Goal: Task Accomplishment & Management: Complete application form

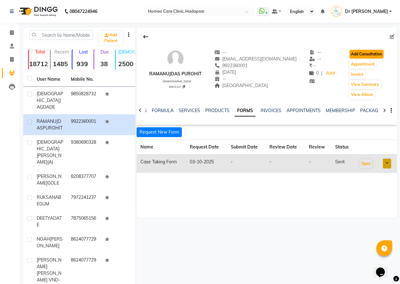
click at [359, 53] on button "Add Consultation" at bounding box center [366, 54] width 34 height 9
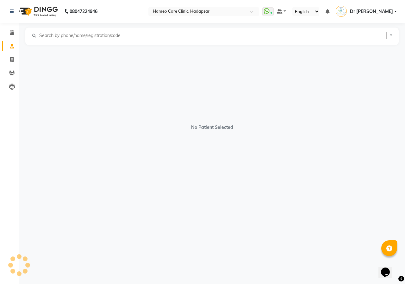
select select "[DEMOGRAPHIC_DATA]"
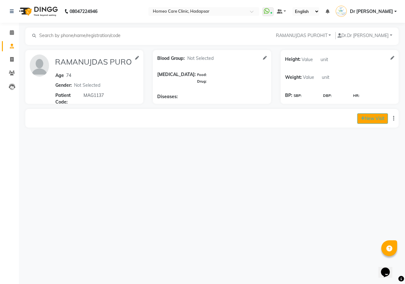
click at [377, 116] on button "New Visit" at bounding box center [372, 118] width 31 height 10
select select "1075"
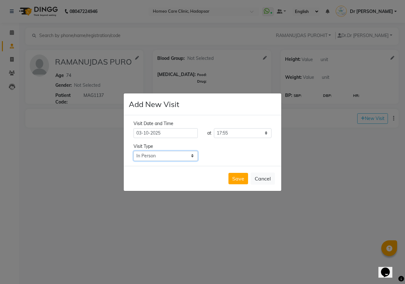
click at [164, 154] on select "Select Type In Person Video Phone Chat" at bounding box center [165, 156] width 64 height 10
select select "video"
click at [133, 151] on select "Select Type In Person Video Phone Chat" at bounding box center [165, 156] width 64 height 10
click at [232, 180] on button "Save" at bounding box center [238, 178] width 20 height 11
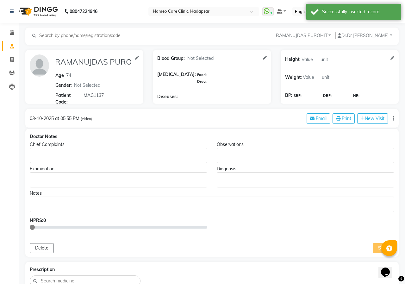
type input "RAMANUJDAS PUROHIT"
type input "74"
select select "[DEMOGRAPHIC_DATA]"
type input "MAG1137"
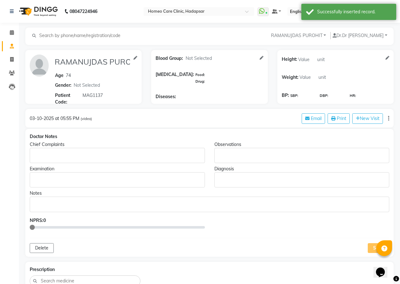
click at [102, 156] on p "Rich Text Editor, main" at bounding box center [117, 155] width 169 height 7
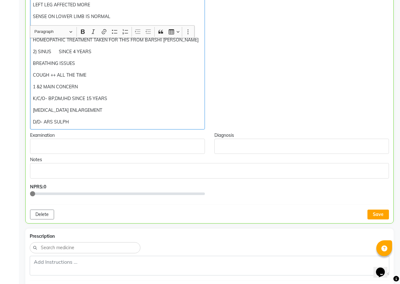
scroll to position [223, 0]
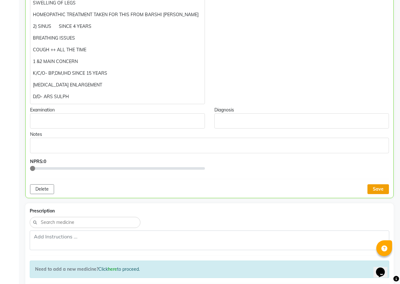
click at [382, 188] on button "Save" at bounding box center [378, 189] width 22 height 10
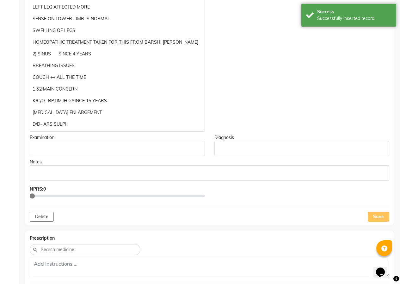
scroll to position [191, 0]
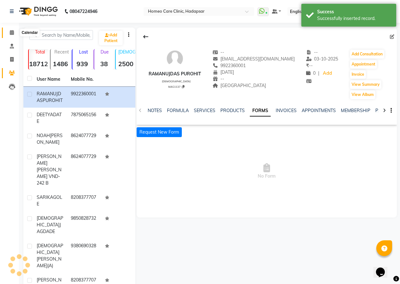
click at [12, 31] on icon at bounding box center [12, 32] width 4 height 5
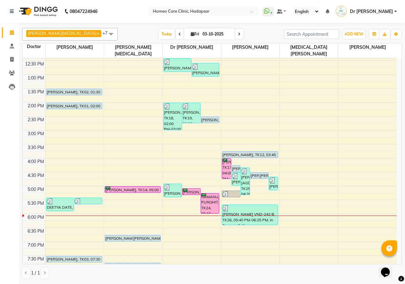
scroll to position [177, 0]
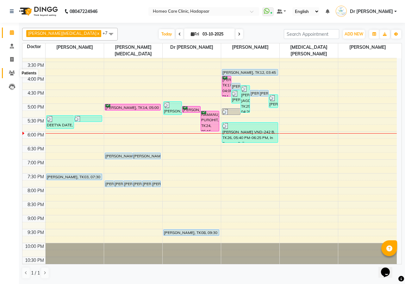
click at [9, 71] on icon at bounding box center [12, 73] width 6 height 5
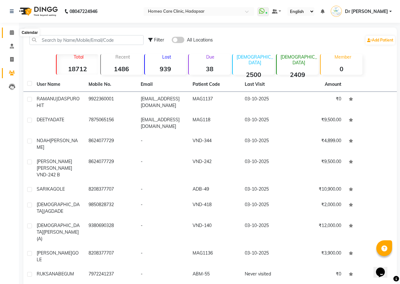
click at [10, 32] on icon at bounding box center [12, 32] width 4 height 5
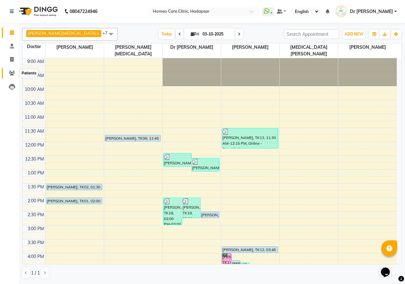
click at [12, 73] on icon at bounding box center [12, 73] width 6 height 5
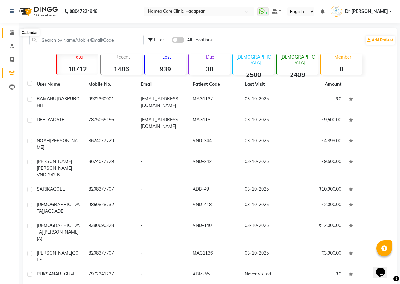
click at [15, 33] on span at bounding box center [11, 32] width 11 height 7
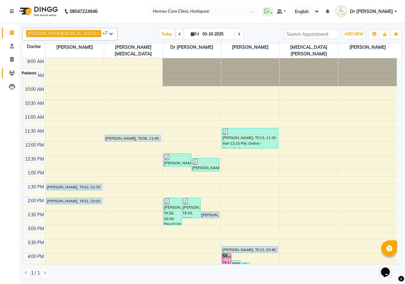
click at [11, 72] on icon at bounding box center [12, 73] width 6 height 5
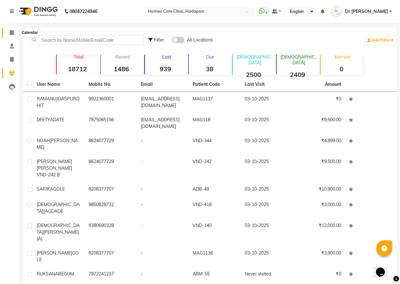
click at [10, 34] on icon at bounding box center [12, 32] width 4 height 5
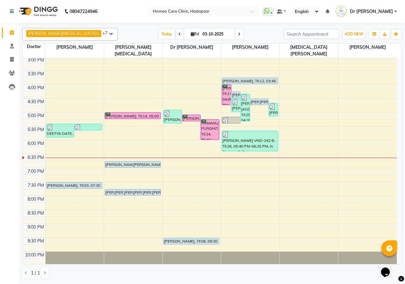
scroll to position [177, 0]
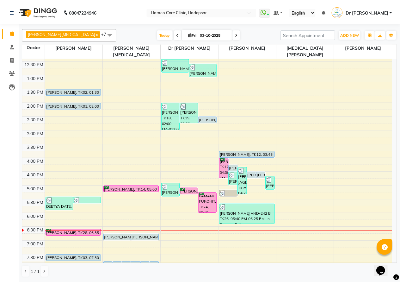
scroll to position [158, 0]
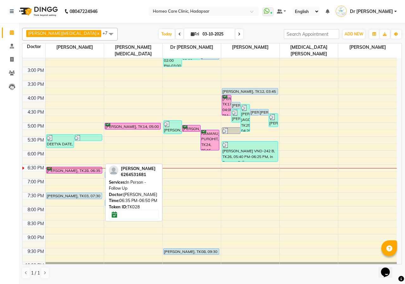
click at [73, 167] on div "SHIVAM SHARMA, TK28, 06:35 PM-06:50 PM, In Person - Follow Up" at bounding box center [74, 170] width 56 height 6
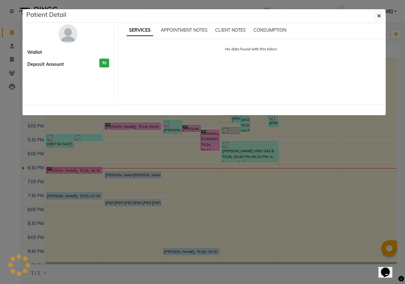
select select "6"
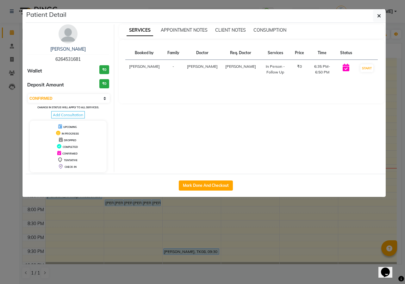
click at [65, 37] on img at bounding box center [68, 33] width 19 height 19
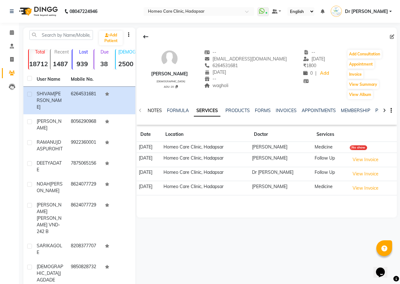
click at [153, 109] on link "NOTES" at bounding box center [155, 111] width 14 height 6
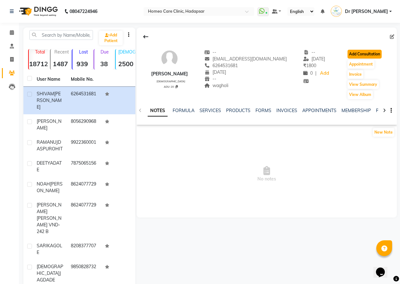
click at [373, 52] on button "Add Consultation" at bounding box center [365, 54] width 34 height 9
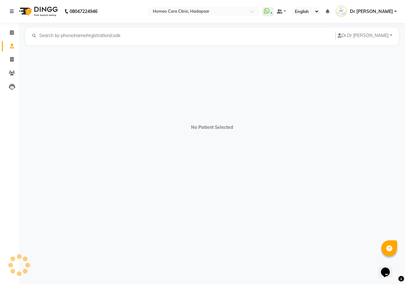
select select "[DEMOGRAPHIC_DATA]"
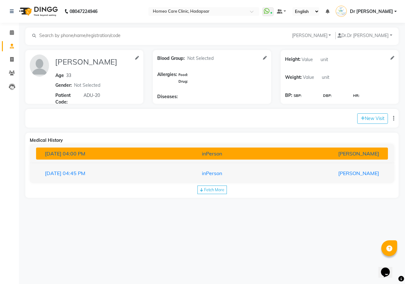
click at [207, 155] on div "inPerson" at bounding box center [212, 154] width 114 height 8
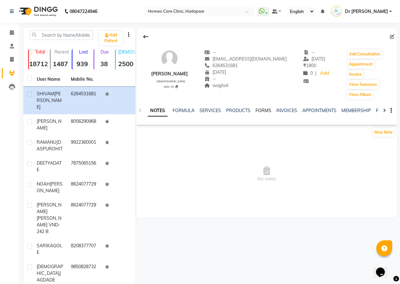
click at [261, 109] on link "FORMS" at bounding box center [264, 111] width 16 height 6
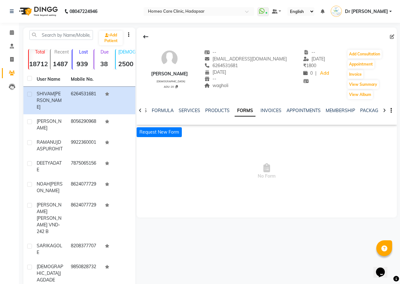
click at [146, 110] on link "NOTES" at bounding box center [140, 111] width 14 height 6
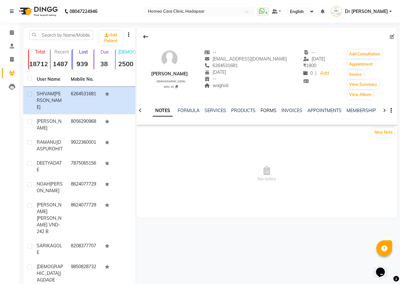
click at [268, 110] on link "FORMS" at bounding box center [269, 111] width 16 height 6
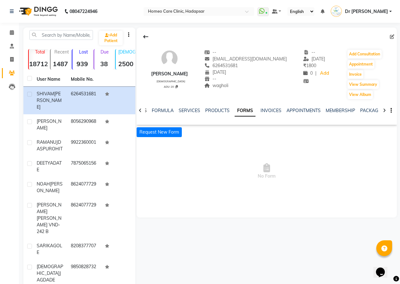
click at [145, 110] on link "NOTES" at bounding box center [140, 111] width 14 height 6
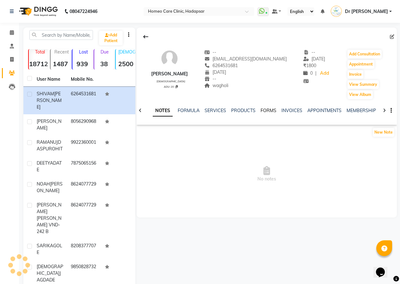
click at [266, 109] on link "FORMS" at bounding box center [269, 111] width 16 height 6
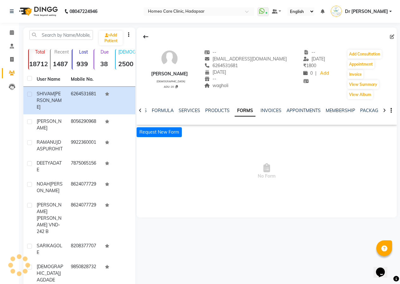
click at [266, 109] on ul "NOTES FORMULA SERVICES PRODUCTS FORMS INVOICES APPOINTMENTS MEMBERSHIP PACKAGES…" at bounding box center [333, 110] width 401 height 7
click at [145, 109] on div "NOTES FORMULA SERVICES PRODUCTS FORMS INVOICES APPOINTMENTS MEMBERSHIP PACKAGES…" at bounding box center [267, 111] width 260 height 22
click at [145, 109] on link "NOTES" at bounding box center [140, 111] width 14 height 6
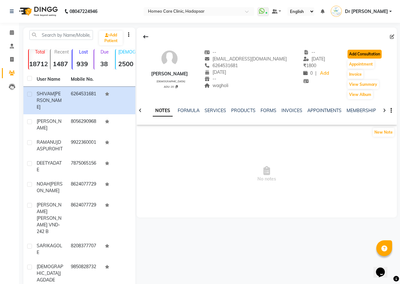
click at [359, 53] on button "Add Consultation" at bounding box center [365, 54] width 34 height 9
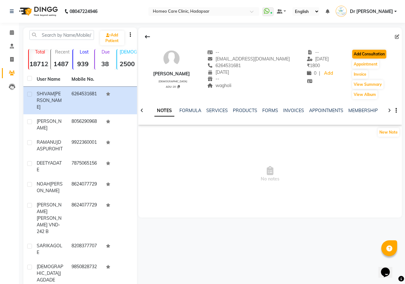
select select "[DEMOGRAPHIC_DATA]"
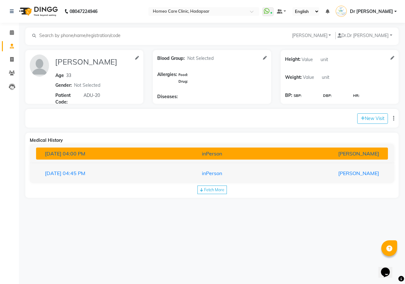
click at [317, 152] on div "[PERSON_NAME]" at bounding box center [326, 154] width 114 height 8
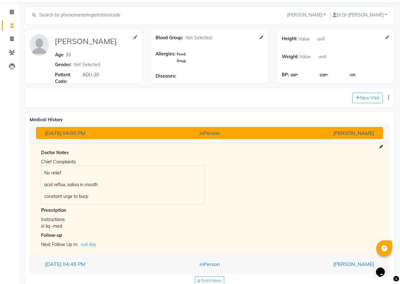
scroll to position [32, 0]
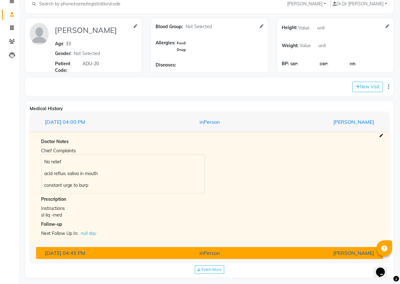
click at [250, 254] on div "inPerson" at bounding box center [209, 253] width 113 height 8
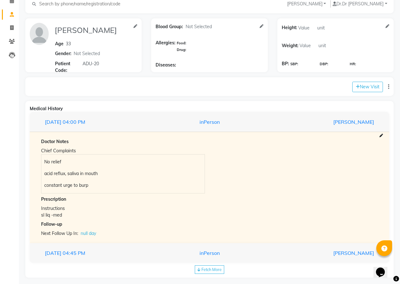
click at [0, 0] on div "Chief Complaints Saliva in mouth. Suffocation & Heaviness Anxiety present App -…" at bounding box center [0, 0] width 0 height 0
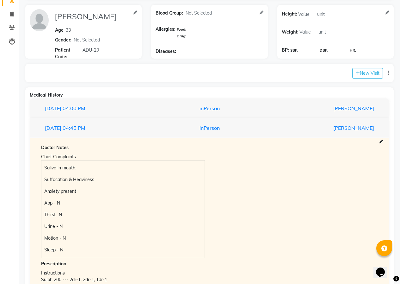
scroll to position [0, 0]
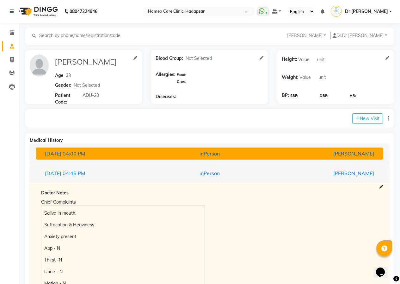
click at [218, 154] on div "inPerson" at bounding box center [209, 154] width 113 height 8
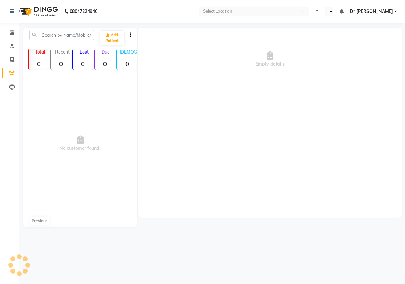
select select "en"
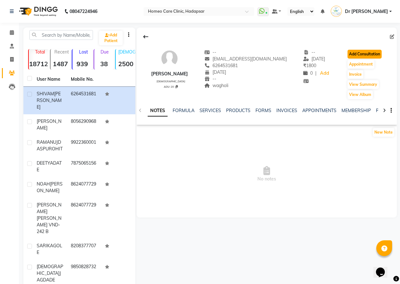
click at [366, 55] on button "Add Consultation" at bounding box center [365, 54] width 34 height 9
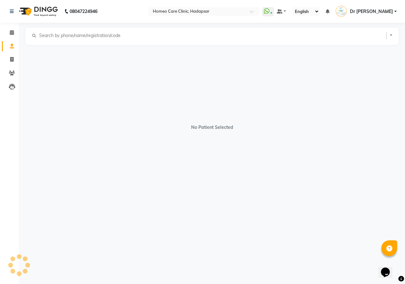
select select "[DEMOGRAPHIC_DATA]"
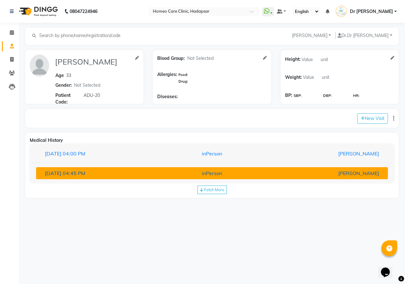
click at [184, 172] on div "inPerson" at bounding box center [212, 173] width 114 height 8
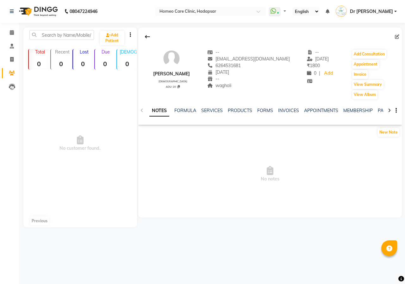
select select "en"
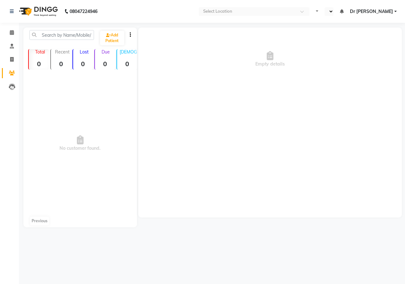
select select "en"
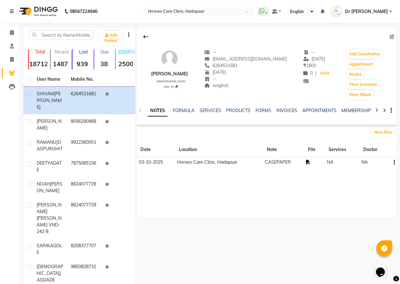
click at [307, 160] on icon at bounding box center [308, 162] width 4 height 4
click at [362, 52] on button "Add Consultation" at bounding box center [365, 54] width 34 height 9
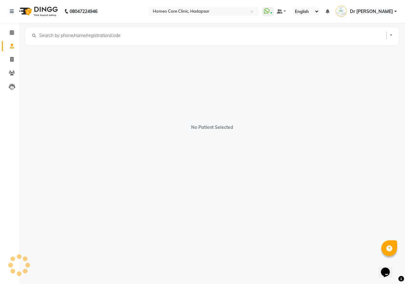
select select "[DEMOGRAPHIC_DATA]"
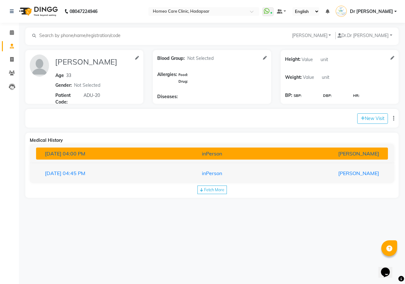
click at [273, 155] on div "[PERSON_NAME]" at bounding box center [326, 154] width 114 height 8
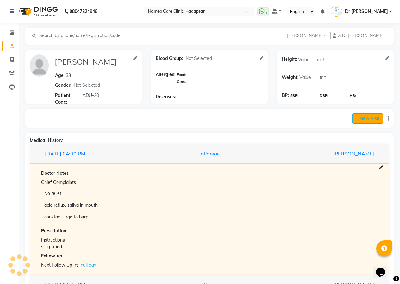
click at [360, 117] on button "New Visit" at bounding box center [367, 118] width 31 height 10
select select "1120"
select select "inPerson"
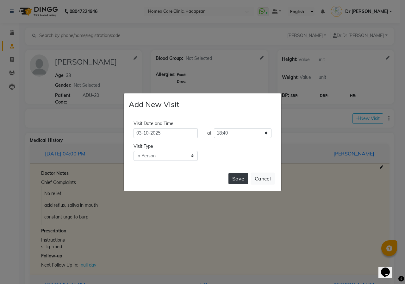
click at [238, 180] on button "Save" at bounding box center [238, 178] width 20 height 11
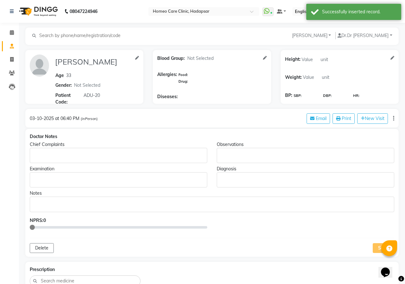
type input "[PERSON_NAME]"
type input "33"
select select "[DEMOGRAPHIC_DATA]"
type input "ADU-20"
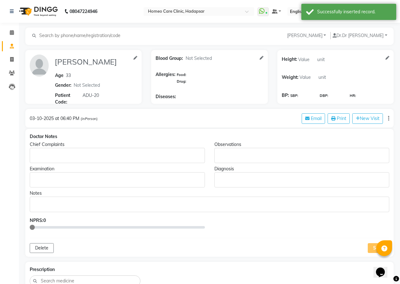
click at [91, 153] on p "Rich Text Editor, main" at bounding box center [117, 155] width 169 height 7
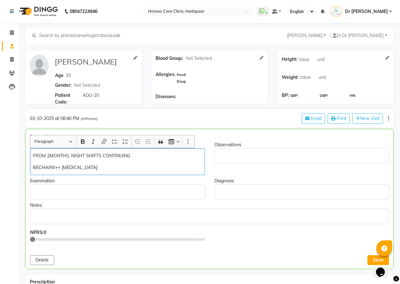
click at [62, 166] on p "BECHAINII++ [MEDICAL_DATA]" at bounding box center [117, 167] width 169 height 7
click at [122, 168] on p "BECHAINII++ SWEATING, [MEDICAL_DATA]" at bounding box center [117, 167] width 169 height 7
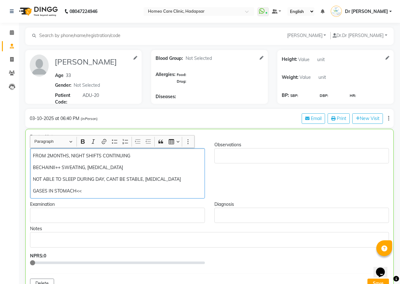
click at [33, 190] on div "FROM 2MONTHS, NIGHT SHIFTS CONTINUING BECHAINII++ SWEATING, [MEDICAL_DATA] NOT …" at bounding box center [117, 173] width 175 height 50
click at [131, 190] on p "FROM 2WEEKS, GASES IN STOMACH<<" at bounding box center [117, 191] width 169 height 7
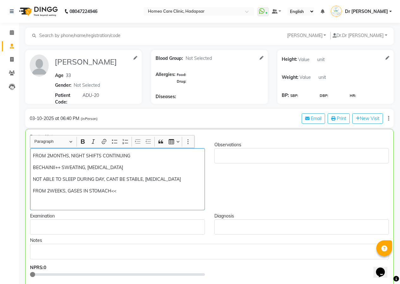
click at [120, 190] on p "FROM 2WEEKS, GASES IN STOMACH<<" at bounding box center [117, 191] width 169 height 7
click at [129, 192] on p "FROM 2WEEKS, GASES IN STOMACH<<" at bounding box center [117, 191] width 169 height 7
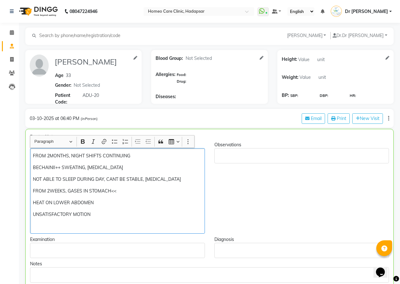
click at [33, 215] on p "UNSATISFACTORY MOTION" at bounding box center [117, 214] width 169 height 7
click at [141, 211] on p "DAILY PASS MOTION, UNSATISFACTORY MOTION" at bounding box center [117, 214] width 169 height 7
click at [80, 226] on p "Rich Text Editor, main" at bounding box center [117, 226] width 169 height 7
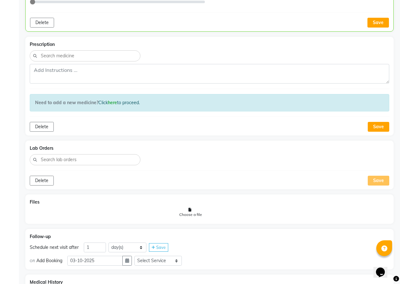
scroll to position [411, 0]
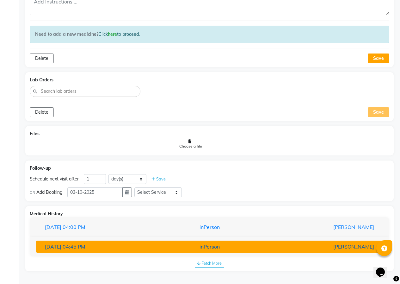
click at [173, 247] on div "inPerson" at bounding box center [209, 247] width 113 height 8
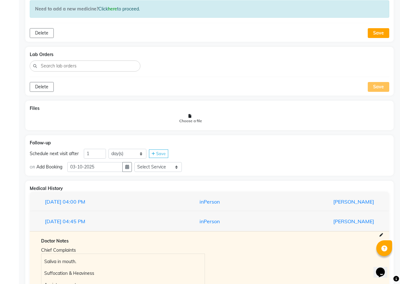
scroll to position [436, 0]
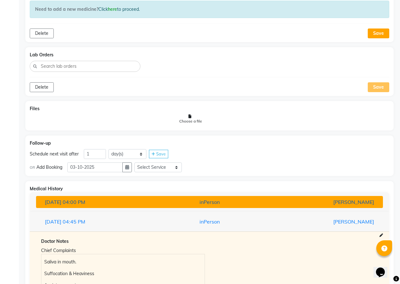
click at [158, 201] on div "inPerson" at bounding box center [209, 202] width 113 height 8
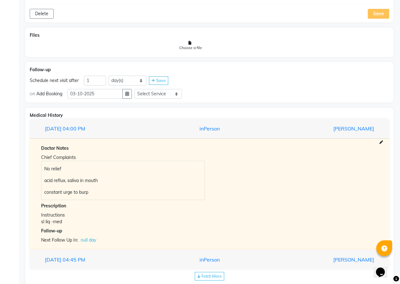
scroll to position [522, 0]
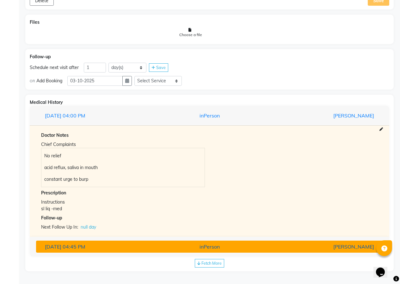
click at [144, 247] on div "[DATE] 04:45 PM" at bounding box center [96, 247] width 113 height 8
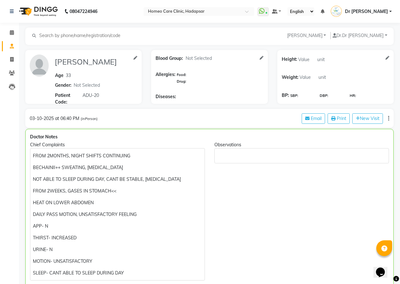
scroll to position [32, 0]
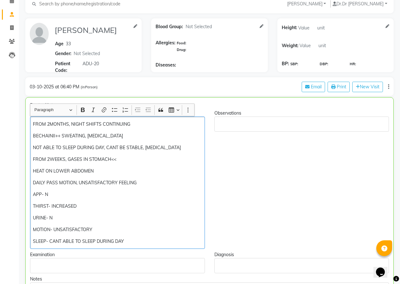
click at [31, 122] on div "FROM 2MONTHS, NIGHT SHIFTS CONTINUING BECHAINII++ SWEATING, [MEDICAL_DATA] NOT …" at bounding box center [117, 182] width 175 height 132
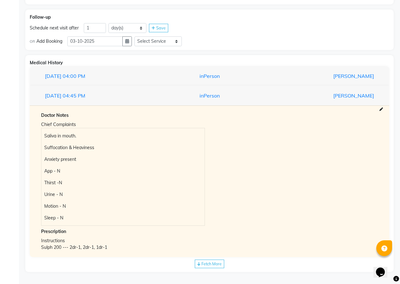
scroll to position [562, 0]
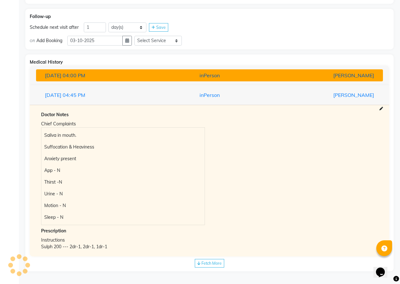
click at [85, 75] on span "04:00 PM" at bounding box center [74, 75] width 23 height 6
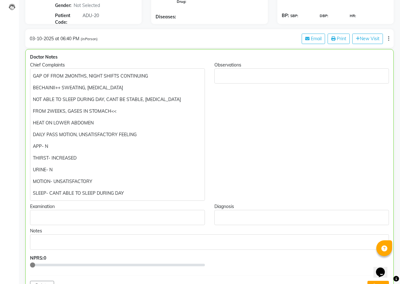
scroll to position [79, 0]
click at [51, 75] on p "GAP OF FROM 2MONTHS, NIGHT SHIFTS CONTINUING" at bounding box center [117, 76] width 169 height 7
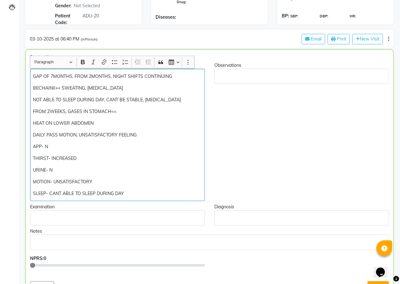
click at [49, 76] on p "GAP OF 7MONTHS, FROM 2MONTHS, NIGHT SHIFTS CONTINUING" at bounding box center [117, 76] width 169 height 7
click at [93, 75] on p "COMING AFTER, 7MONTHS, FROM 2MONTHS, NIGHT SHIFTS CONTINUING" at bounding box center [117, 76] width 169 height 7
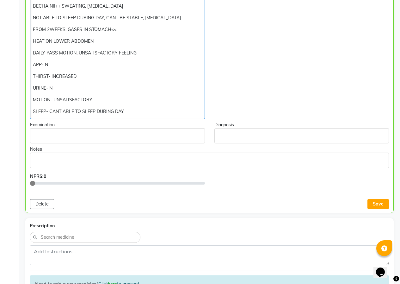
scroll to position [174, 0]
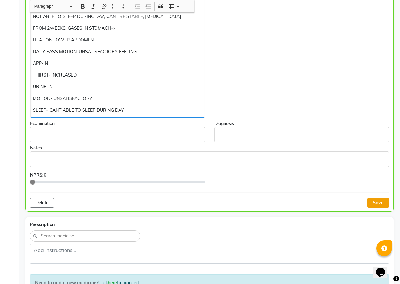
click at [377, 204] on button "Save" at bounding box center [378, 203] width 22 height 10
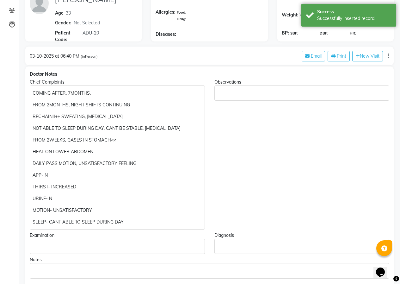
scroll to position [48, 0]
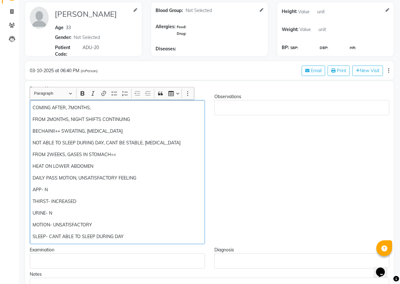
click at [34, 131] on p "BECHAINII++ SWEATING, [MEDICAL_DATA]" at bounding box center [117, 131] width 169 height 7
click at [33, 131] on p "BECHAINII++ SWEATING, [MEDICAL_DATA]" at bounding box center [117, 131] width 169 height 7
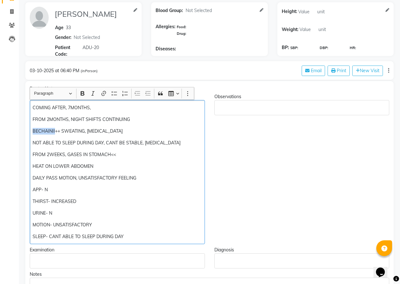
click at [33, 132] on p "BECHAINII++ SWEATING, [MEDICAL_DATA]" at bounding box center [117, 131] width 169 height 7
click at [55, 136] on div "COMING AFTER, 7MONTHS, FROM 2MONTHS, NIGHT SHIFTS CONTINUING BECHAINII++ SWEATI…" at bounding box center [117, 172] width 175 height 144
click at [33, 129] on p "BECHAINII++ SWEATING, [MEDICAL_DATA]" at bounding box center [117, 131] width 169 height 7
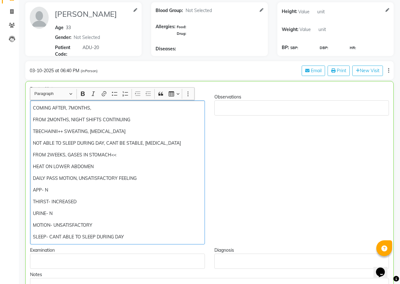
scroll to position [48, 0]
click at [132, 119] on p "FROM 2MONTHS, NIGHT SHIFTS CONTINUING" at bounding box center [117, 119] width 169 height 7
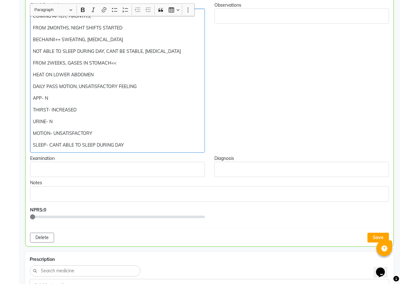
scroll to position [143, 0]
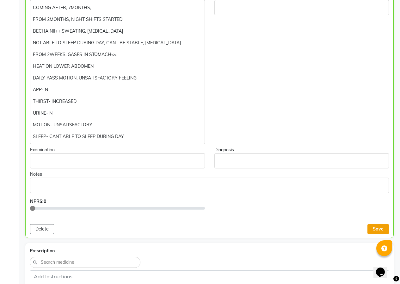
click at [375, 236] on div "Doctor Notes Chief Complaints COMING AFTER, 7MONTHS, FROM 2MONTHS, NIGHT SHIFTS…" at bounding box center [209, 109] width 368 height 257
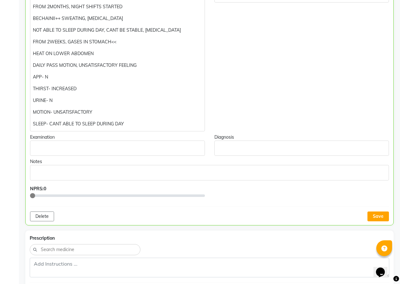
scroll to position [175, 0]
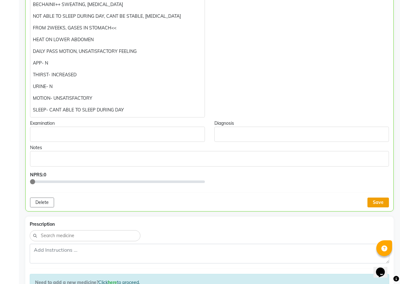
click at [375, 202] on button "Save" at bounding box center [378, 202] width 22 height 10
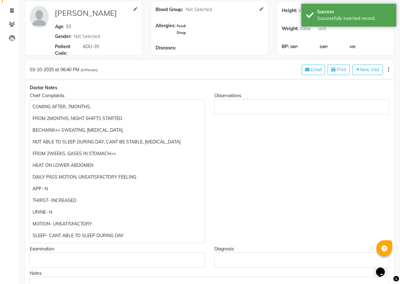
scroll to position [48, 0]
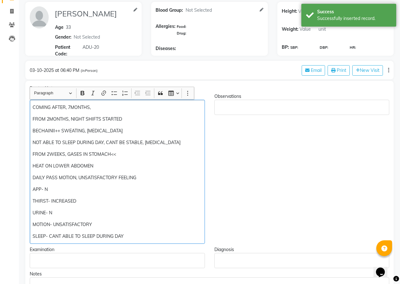
click at [31, 130] on div "COMING AFTER, 7MONTHS, FROM 2MONTHS, NIGHT SHIFTS STARTED BECHAINII++ SWEATING,…" at bounding box center [117, 172] width 175 height 144
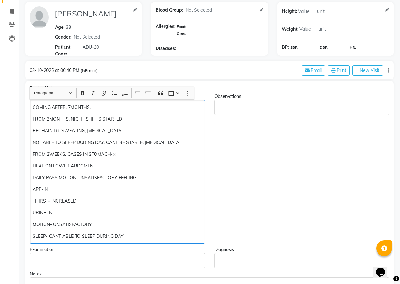
scroll to position [48, 0]
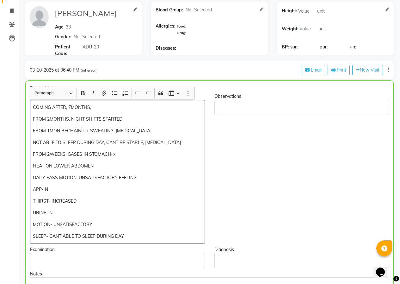
click at [50, 130] on p "FROM 1MON BECHAINII++ SWEATING, [MEDICAL_DATA]" at bounding box center [117, 130] width 169 height 7
click at [83, 130] on p "FROM 2-3 WEEKS, MON BECHAINII++ SWEATING, [MEDICAL_DATA]" at bounding box center [117, 130] width 169 height 7
click at [68, 154] on p "FROM 2WEEKS, GASES IN STOMACH<<" at bounding box center [117, 154] width 169 height 7
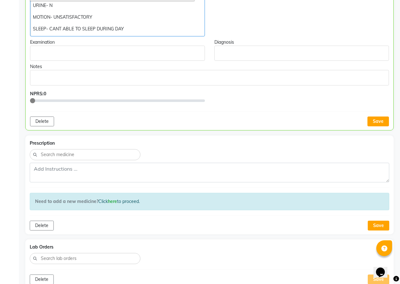
scroll to position [270, 0]
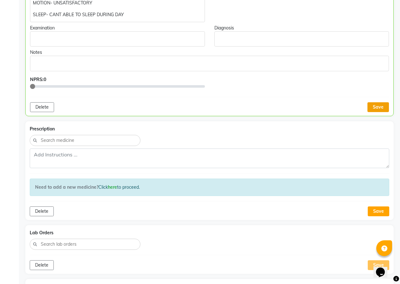
click at [377, 107] on button "Save" at bounding box center [378, 107] width 22 height 10
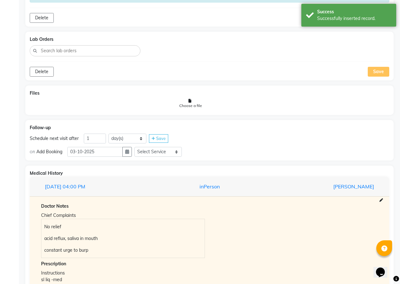
scroll to position [523, 0]
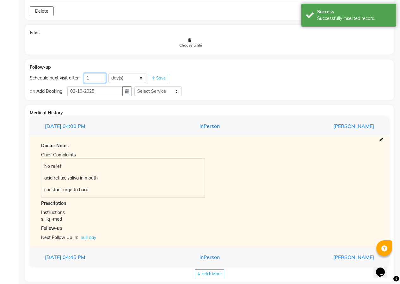
click at [99, 74] on input "1" at bounding box center [95, 78] width 22 height 10
click at [132, 93] on button "button" at bounding box center [126, 91] width 9 height 10
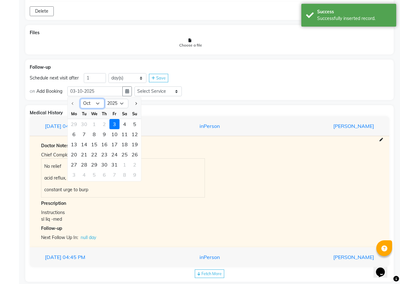
click at [98, 101] on select "Oct Nov Dec" at bounding box center [92, 103] width 24 height 9
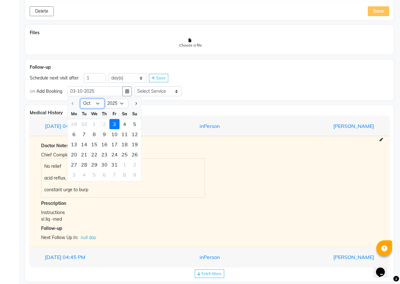
select select "11"
click at [80, 99] on select "Oct Nov Dec" at bounding box center [92, 103] width 24 height 9
click at [105, 145] on div "13" at bounding box center [104, 144] width 10 height 10
type input "[DATE]"
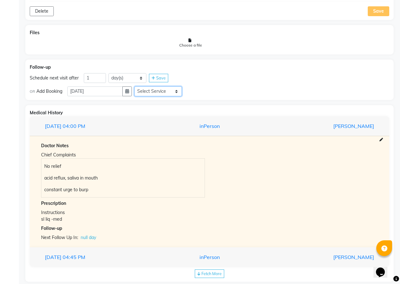
click at [179, 90] on select "Select Service In Person - Consultation Medicine Medicine 1 Hydra Facial Medi F…" at bounding box center [157, 91] width 47 height 10
select select "972997"
click at [137, 86] on select "Select Service In Person - Consultation Medicine Medicine 1 Hydra Facial Medi F…" at bounding box center [157, 91] width 47 height 10
click at [229, 92] on select "Select Slot 10:15 10:30 10:45 11:00 11:15 11:30 11:45 12:00 12:15 12:30 12:45 1…" at bounding box center [207, 91] width 47 height 10
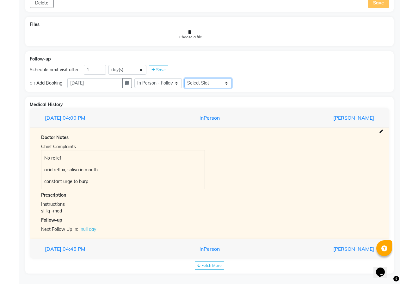
scroll to position [533, 0]
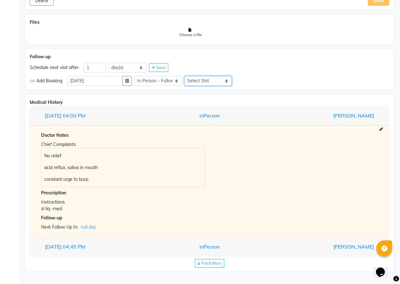
click at [230, 78] on select "Select Slot 10:15 10:30 10:45 11:00 11:15 11:30 11:45 12:00 12:15 12:30 12:45 1…" at bounding box center [207, 81] width 47 height 10
select select "1125"
click at [187, 76] on select "Select Slot 10:15 10:30 10:45 11:00 11:15 11:30 11:45 12:00 12:15 12:30 12:45 1…" at bounding box center [207, 81] width 47 height 10
click at [248, 79] on span "Save" at bounding box center [246, 80] width 9 height 5
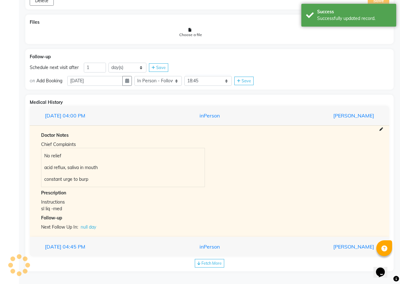
scroll to position [517, 0]
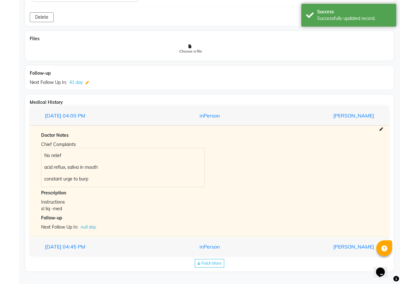
click at [88, 82] on icon at bounding box center [86, 82] width 3 height 3
select select "972997"
select select "1125"
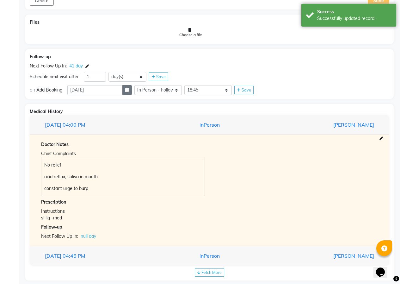
click at [132, 90] on button "button" at bounding box center [126, 90] width 9 height 10
select select "11"
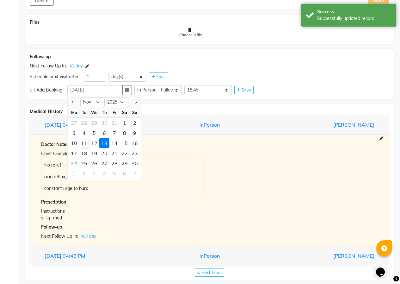
click at [80, 144] on div "11" at bounding box center [84, 143] width 10 height 10
type input "[DATE]"
click at [80, 144] on div "Doctor Notes" at bounding box center [209, 144] width 337 height 7
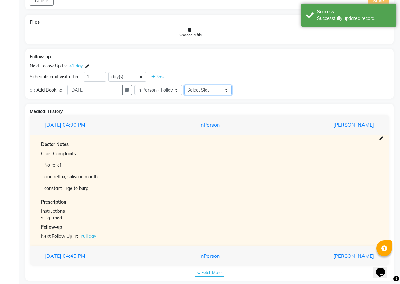
click at [226, 89] on select "Select Slot 10:15 10:30 10:45 11:00 11:15 11:30 11:45 12:00 12:15 12:30 12:45 1…" at bounding box center [207, 90] width 47 height 10
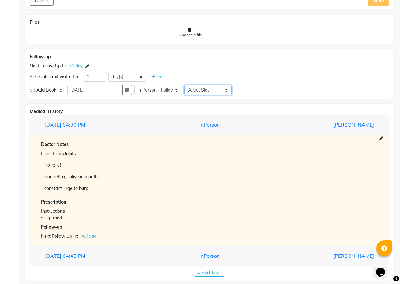
select select "1125"
click at [187, 85] on select "Select Slot 10:15 10:30 10:45 11:00 11:15 11:30 11:45 12:00 12:15 12:30 12:45 1…" at bounding box center [207, 90] width 47 height 10
click at [204, 197] on div "Doctor Notes Chief Complaints No relief [MEDICAL_DATA], saliva in mouth constan…" at bounding box center [209, 190] width 347 height 98
click at [243, 93] on div "Save" at bounding box center [243, 90] width 19 height 9
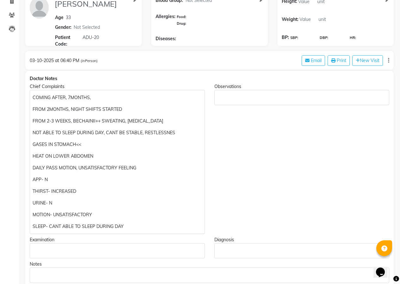
scroll to position [0, 0]
